Goal: Task Accomplishment & Management: Complete application form

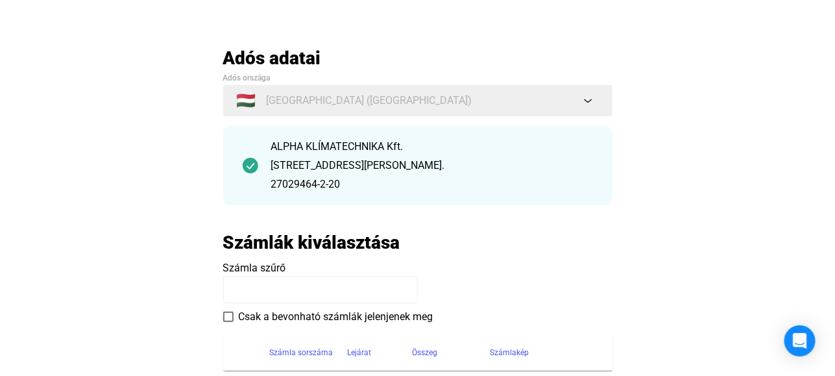
scroll to position [130, 0]
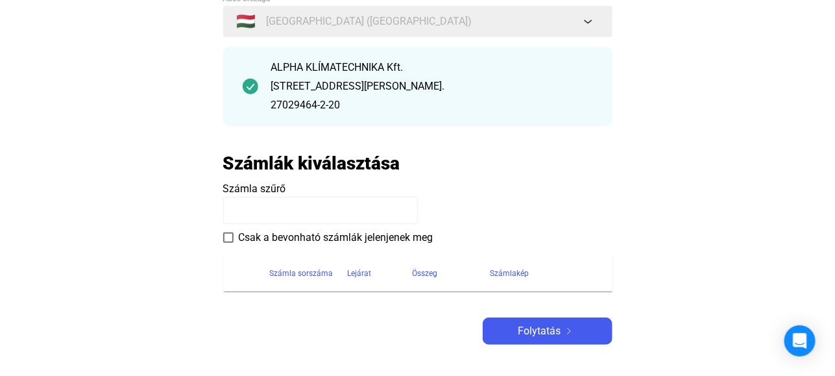
click at [260, 160] on h2 "Számlák kiválasztása" at bounding box center [311, 163] width 177 height 23
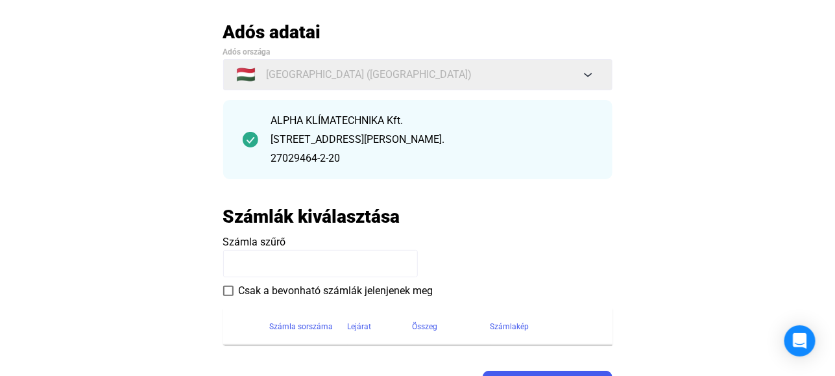
scroll to position [0, 0]
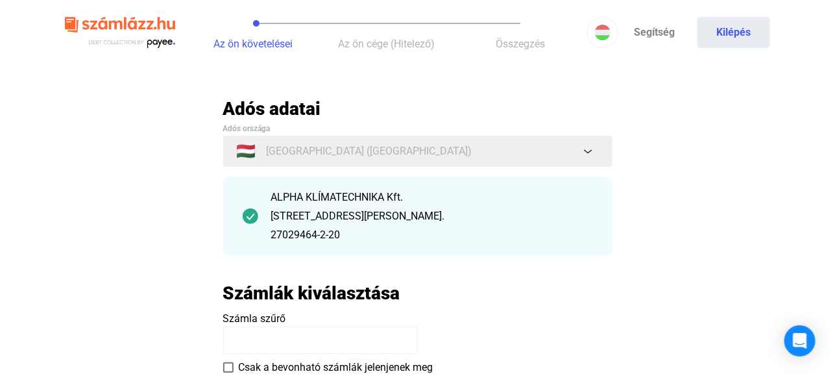
click at [282, 107] on h2 "Adós adatai" at bounding box center [417, 108] width 389 height 23
click at [254, 107] on h2 "Adós adatai" at bounding box center [417, 108] width 389 height 23
click at [273, 201] on div "ALPHA KLÍMATECHNIKA Kft." at bounding box center [432, 198] width 322 height 16
click at [252, 213] on img at bounding box center [251, 216] width 16 height 16
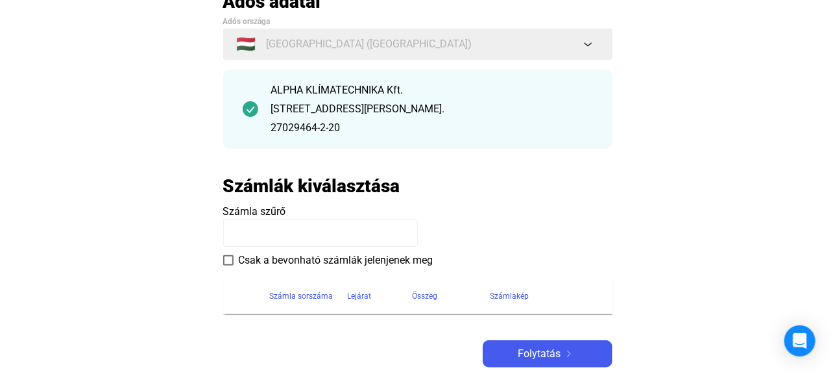
scroll to position [130, 0]
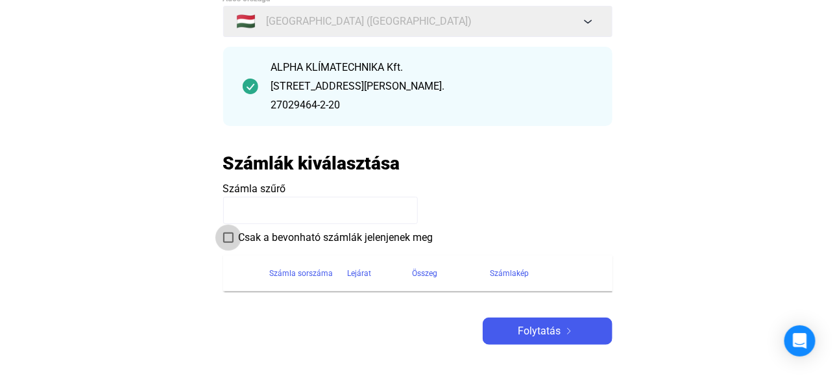
click at [230, 237] on span at bounding box center [228, 237] width 10 height 10
click at [241, 220] on input at bounding box center [320, 210] width 195 height 27
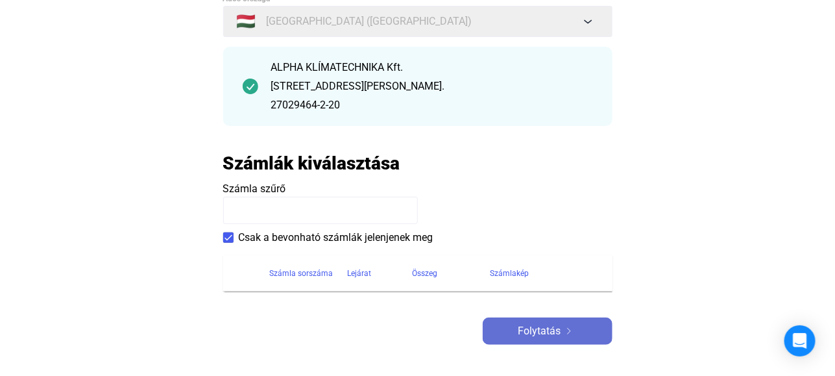
click at [545, 329] on span "Folytatás" at bounding box center [540, 331] width 43 height 16
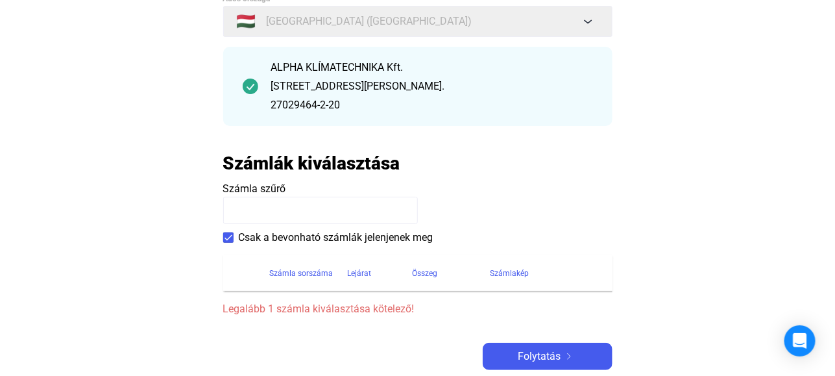
scroll to position [195, 0]
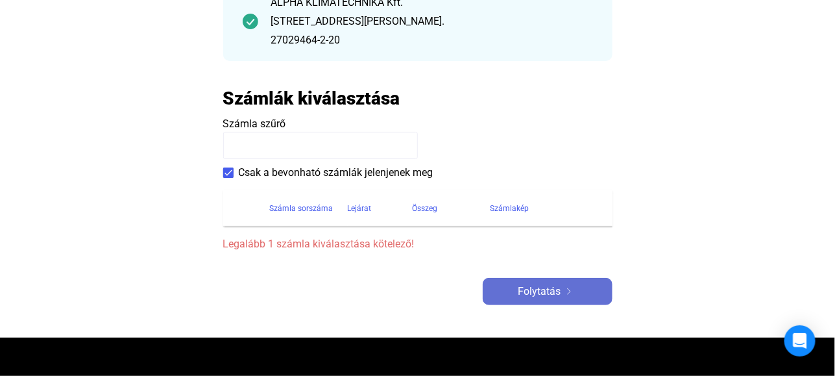
click at [554, 290] on span "Folytatás" at bounding box center [540, 292] width 43 height 16
click at [240, 151] on input at bounding box center [320, 145] width 195 height 27
paste input "**********"
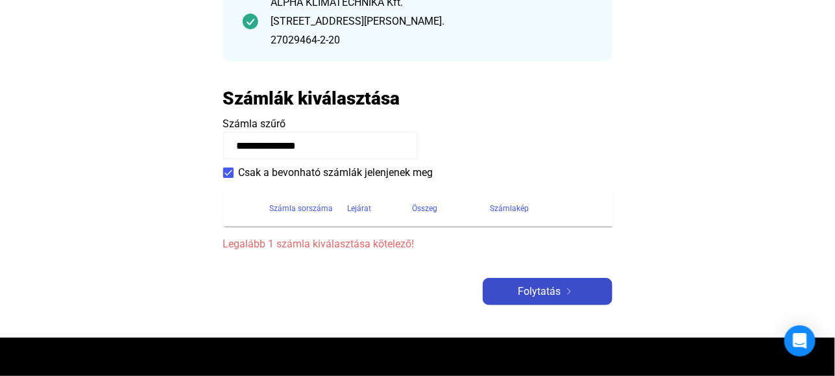
type input "**********"
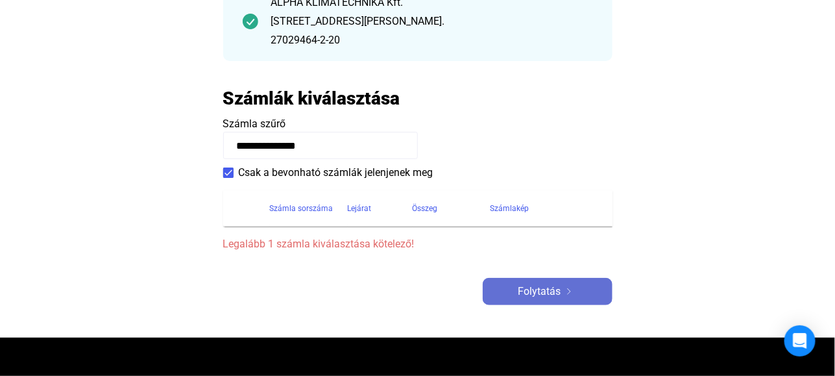
click at [557, 288] on span "Folytatás" at bounding box center [540, 292] width 43 height 16
click at [536, 291] on span "Folytatás" at bounding box center [540, 292] width 43 height 16
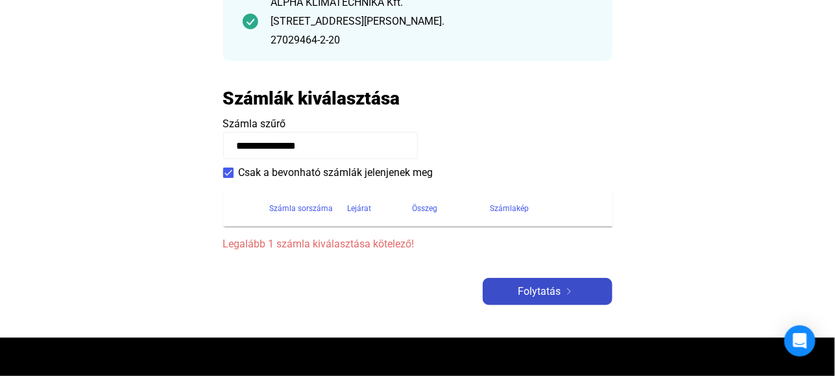
click at [534, 289] on span "Folytatás" at bounding box center [540, 292] width 43 height 16
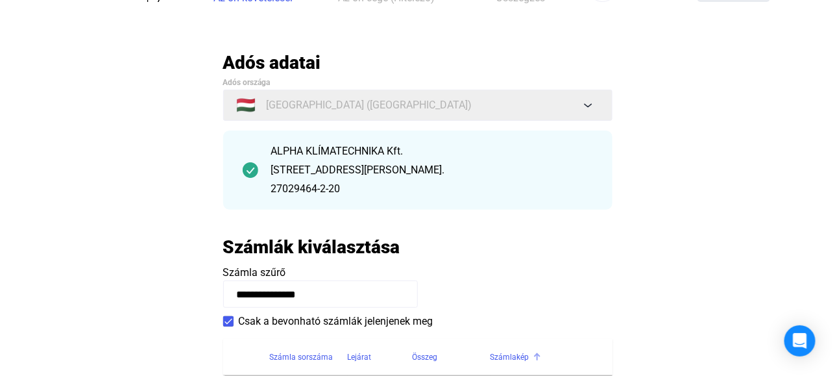
scroll to position [0, 0]
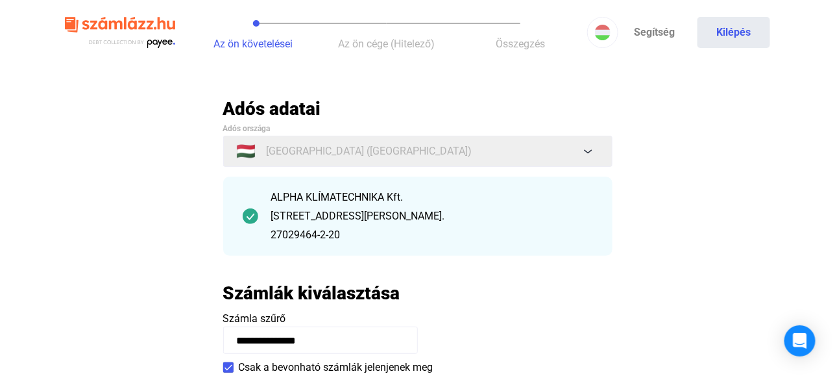
click at [254, 40] on span "Az ön követelései" at bounding box center [253, 44] width 79 height 12
click at [156, 38] on img at bounding box center [120, 33] width 110 height 42
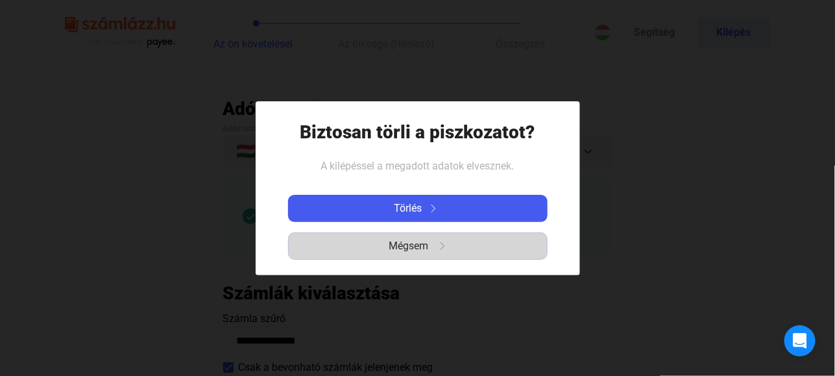
click at [425, 246] on span "Mégsem" at bounding box center [409, 246] width 40 height 16
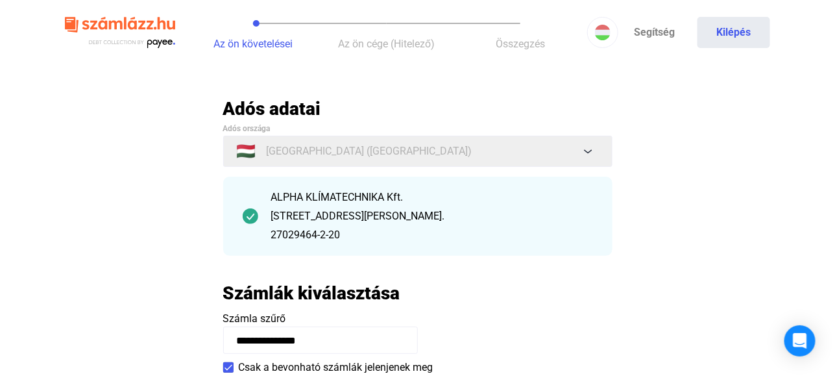
click at [164, 40] on img at bounding box center [120, 33] width 110 height 42
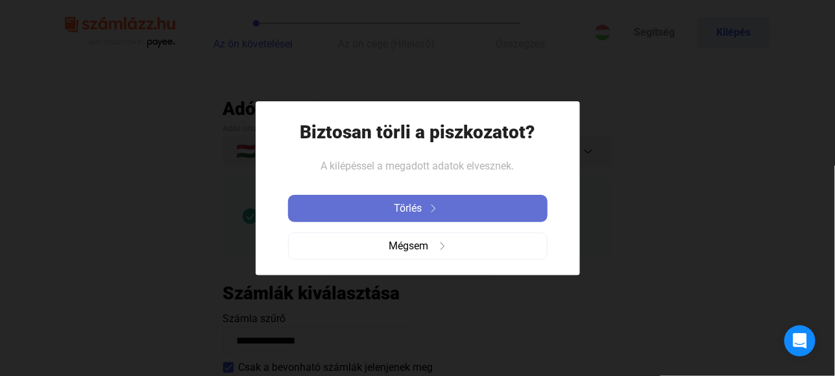
click at [413, 204] on span "Törlés" at bounding box center [409, 209] width 28 height 16
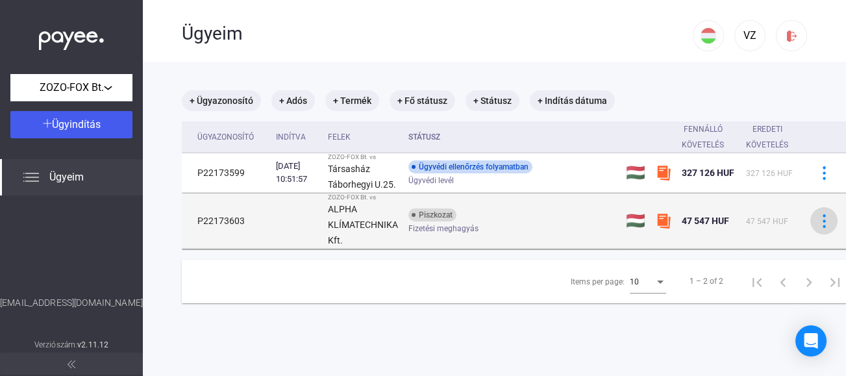
click at [825, 219] on img at bounding box center [824, 221] width 14 height 14
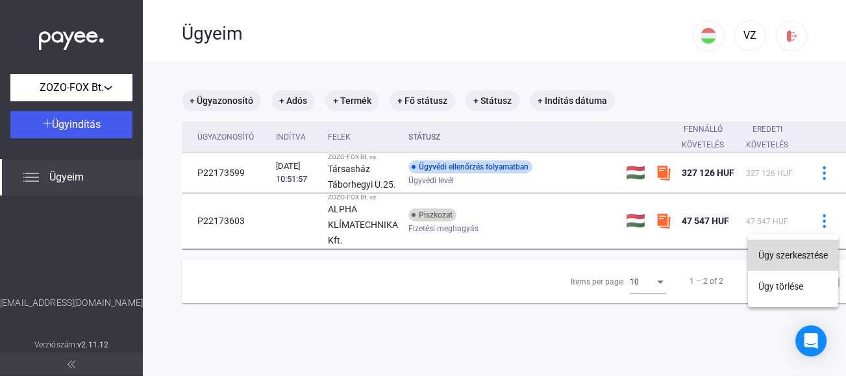
click at [790, 252] on button "Ügy szerkesztése" at bounding box center [793, 255] width 90 height 31
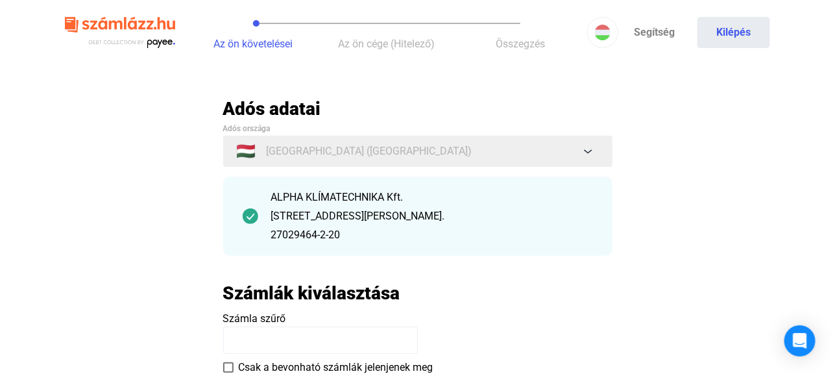
scroll to position [65, 0]
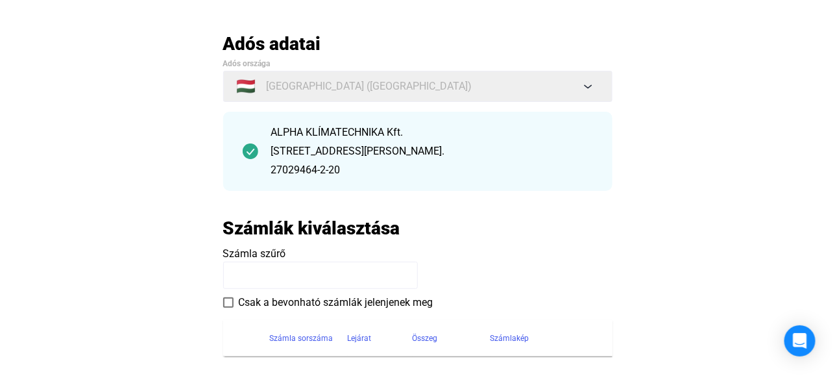
click at [232, 269] on input at bounding box center [320, 275] width 195 height 27
click at [236, 277] on input at bounding box center [320, 275] width 195 height 27
click at [259, 257] on span "Számla szűrő" at bounding box center [254, 253] width 63 height 12
click at [256, 257] on span "Számla szűrő" at bounding box center [254, 253] width 63 height 12
click at [260, 254] on span "Számla szűrő" at bounding box center [254, 253] width 63 height 12
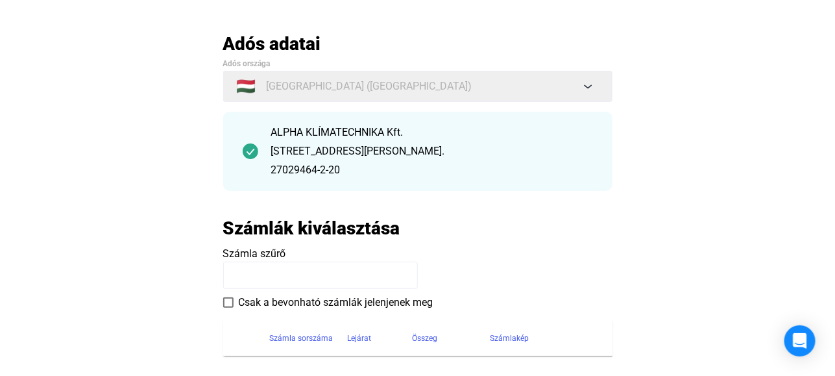
click at [260, 254] on span "Számla szűrő" at bounding box center [254, 253] width 63 height 12
drag, startPoint x: 260, startPoint y: 254, endPoint x: 364, endPoint y: 232, distance: 106.9
click at [364, 232] on h2 "Számlák kiválasztása" at bounding box center [311, 228] width 177 height 23
click at [253, 227] on h2 "Számlák kiválasztása" at bounding box center [311, 228] width 177 height 23
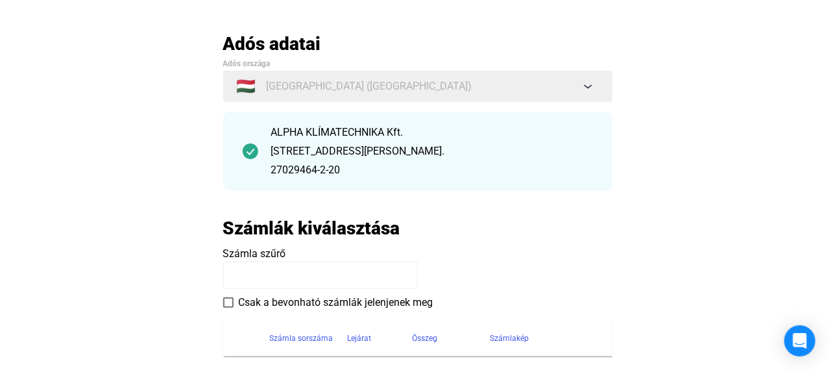
click at [265, 280] on input at bounding box center [320, 275] width 195 height 27
click at [233, 268] on input at bounding box center [320, 275] width 195 height 27
click at [283, 336] on div "Számla sorszáma" at bounding box center [302, 338] width 64 height 16
click at [283, 335] on div "Számla sorszáma" at bounding box center [302, 338] width 64 height 16
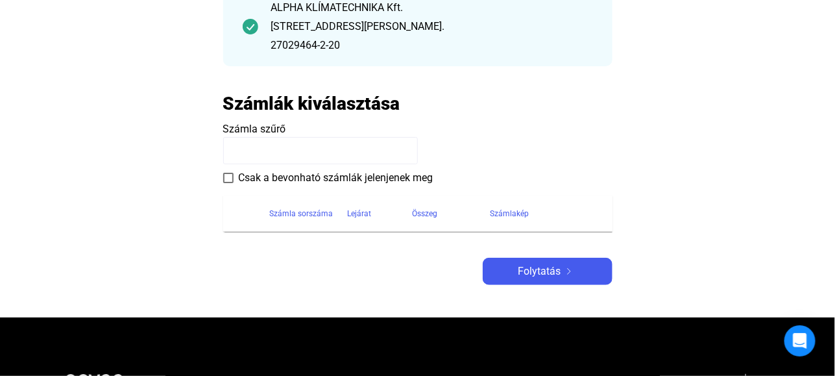
scroll to position [195, 0]
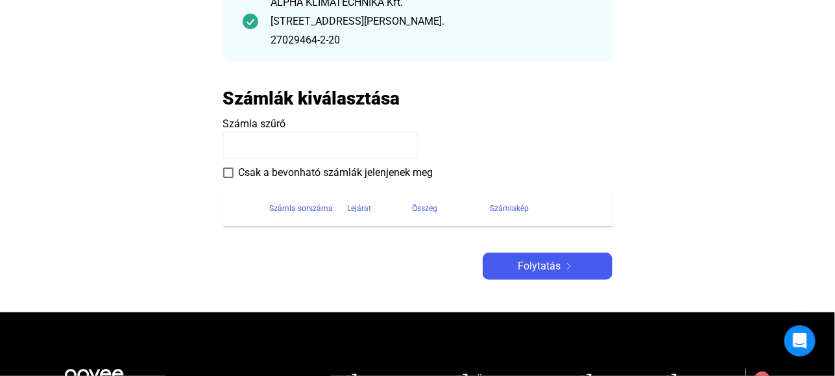
click at [243, 149] on input at bounding box center [320, 145] width 195 height 27
paste input "**********"
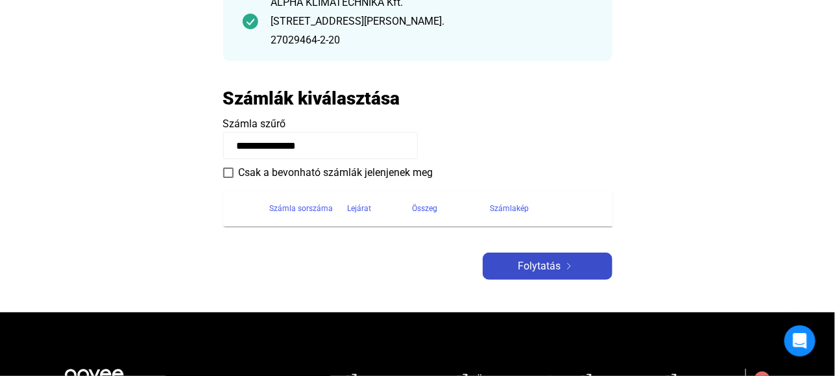
type input "**********"
click at [541, 270] on span "Folytatás" at bounding box center [540, 266] width 43 height 16
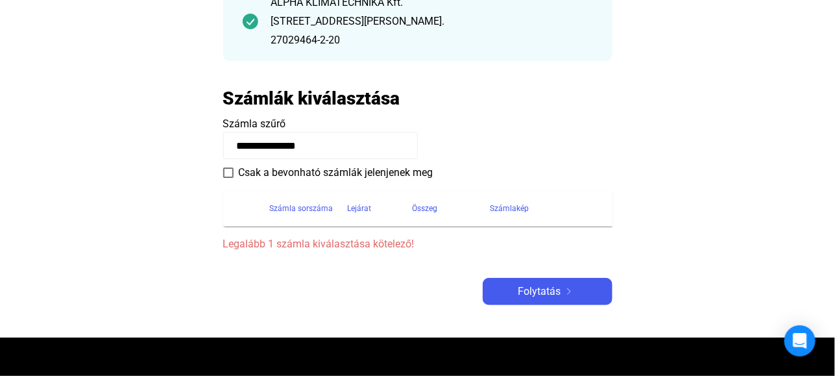
click at [362, 248] on span "Legalább 1 számla kiválasztása kötelező!" at bounding box center [417, 244] width 389 height 16
click at [226, 171] on span at bounding box center [228, 172] width 10 height 10
click at [295, 178] on span "Csak a bevonható számlák jelenjenek meg" at bounding box center [336, 173] width 195 height 16
click at [295, 174] on span "Csak a bevonható számlák jelenjenek meg" at bounding box center [336, 173] width 195 height 16
click at [527, 291] on span "Folytatás" at bounding box center [540, 292] width 43 height 16
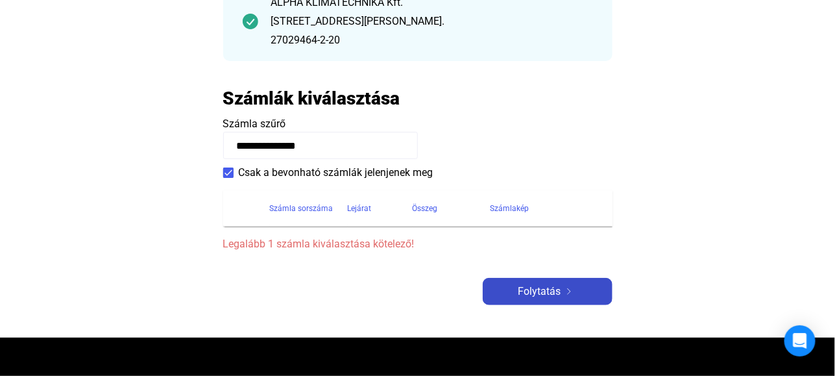
click at [548, 294] on span "Folytatás" at bounding box center [540, 292] width 43 height 16
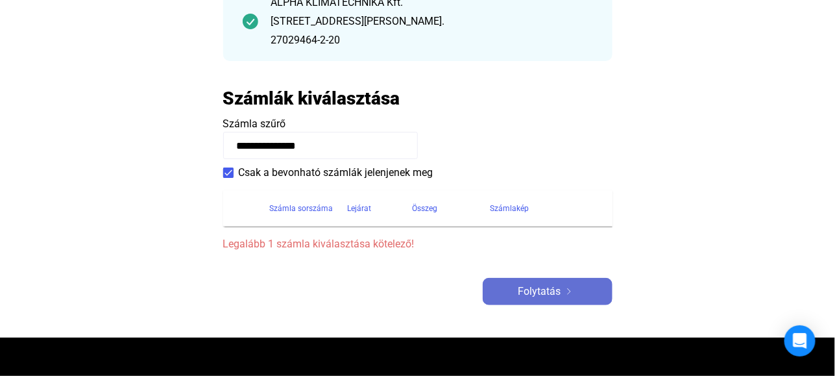
click at [548, 294] on span "Folytatás" at bounding box center [540, 292] width 43 height 16
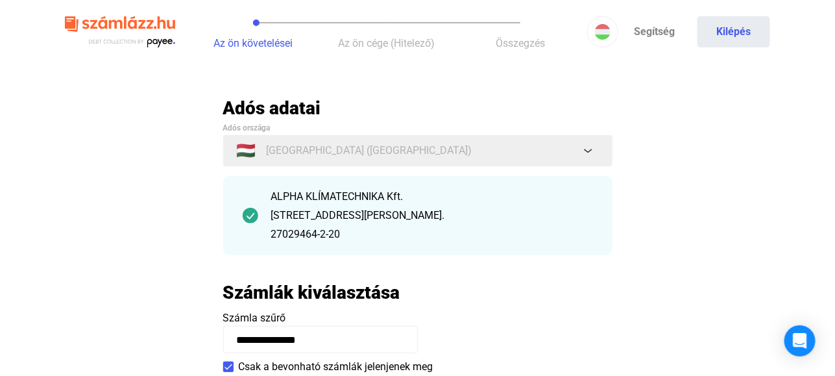
scroll to position [0, 0]
click at [530, 43] on span "Összegzés" at bounding box center [520, 44] width 49 height 12
click at [380, 43] on span "Az ön cége (Hitelező)" at bounding box center [387, 44] width 97 height 12
click at [280, 43] on span "Az ön követelései" at bounding box center [253, 44] width 79 height 12
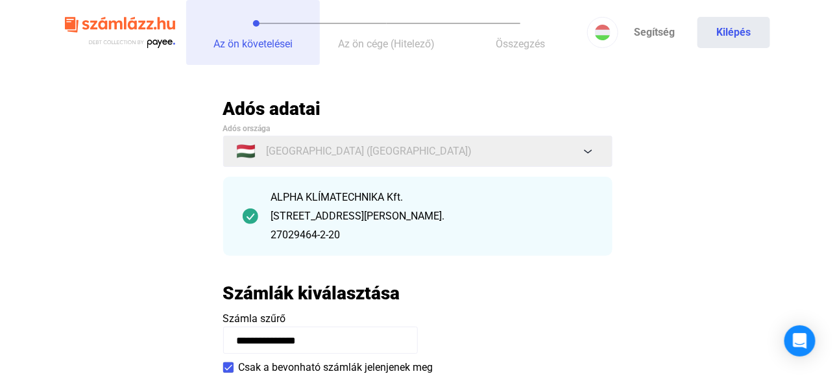
click at [280, 43] on span "Az ön követelései" at bounding box center [253, 44] width 79 height 12
click at [230, 47] on span "Az ön követelései" at bounding box center [253, 44] width 79 height 12
click at [302, 21] on button "Az ön követelései" at bounding box center [253, 32] width 134 height 65
